Goal: Task Accomplishment & Management: Manage account settings

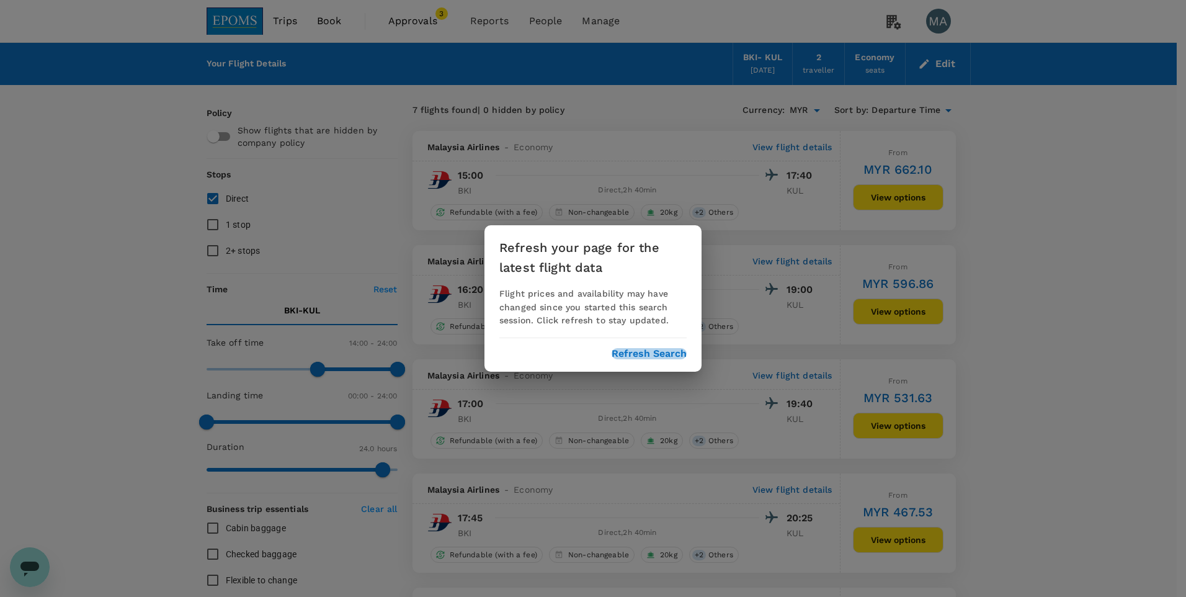
click at [663, 359] on button "Refresh Search" at bounding box center [649, 353] width 75 height 11
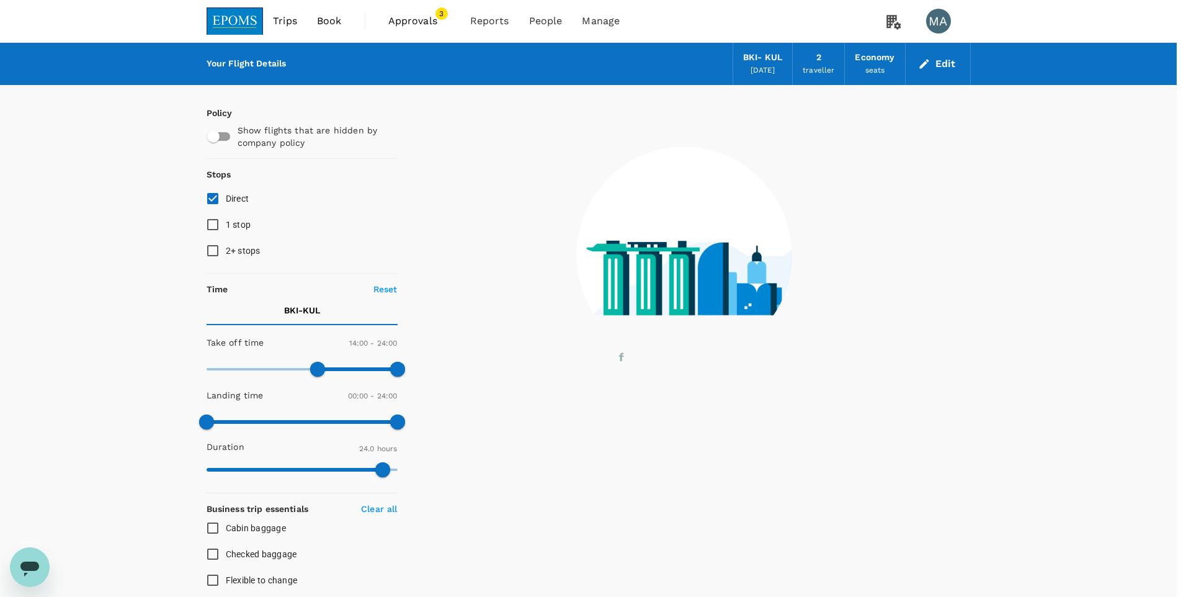
type input "0"
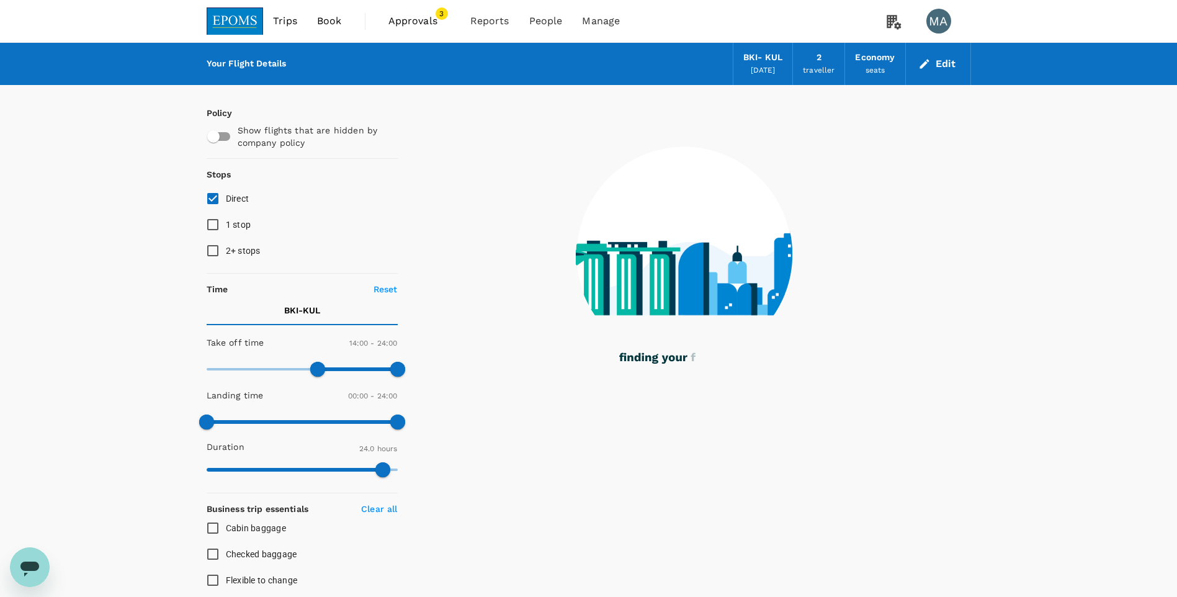
click at [421, 22] on span "Approvals" at bounding box center [419, 21] width 62 height 15
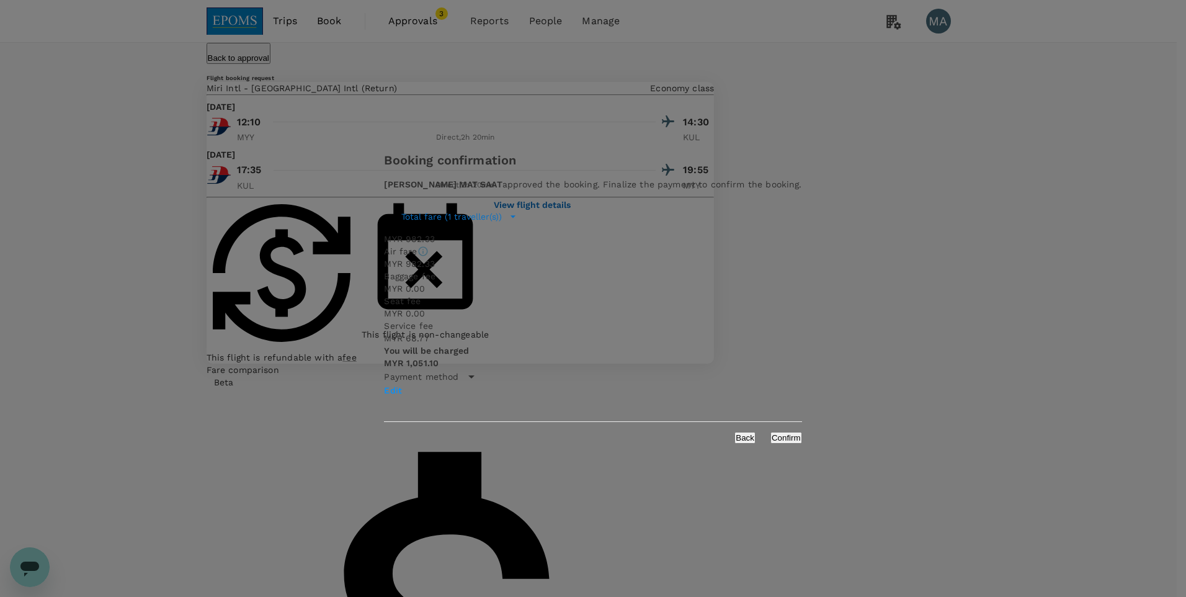
click at [770, 432] on button "Confirm" at bounding box center [786, 438] width 32 height 12
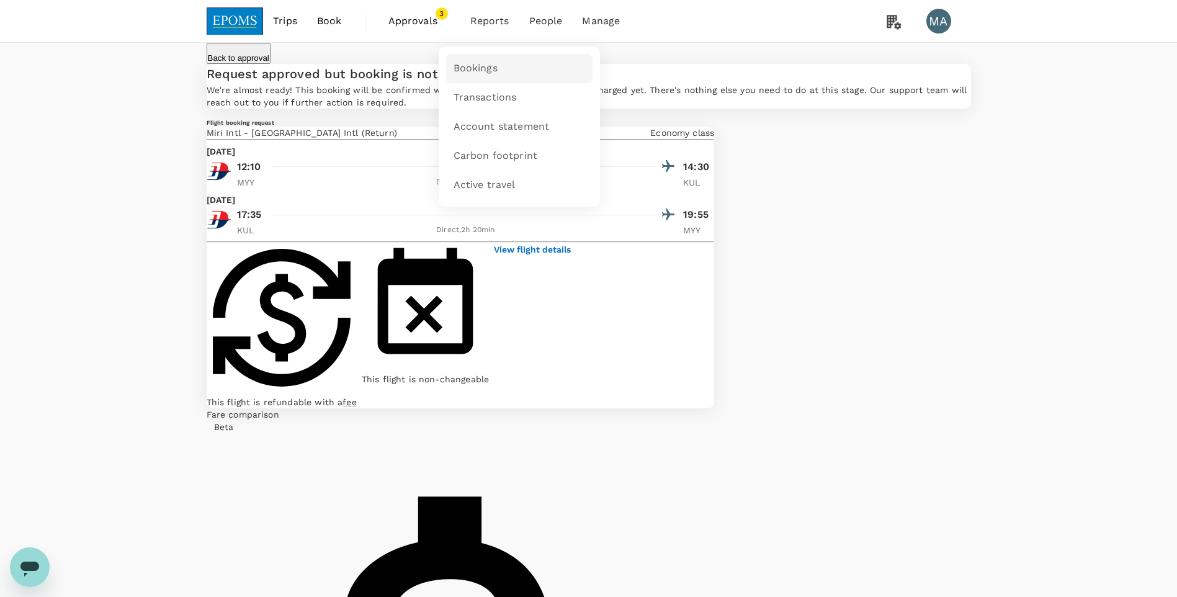
click at [482, 67] on span "Bookings" at bounding box center [475, 68] width 44 height 14
